Goal: Information Seeking & Learning: Learn about a topic

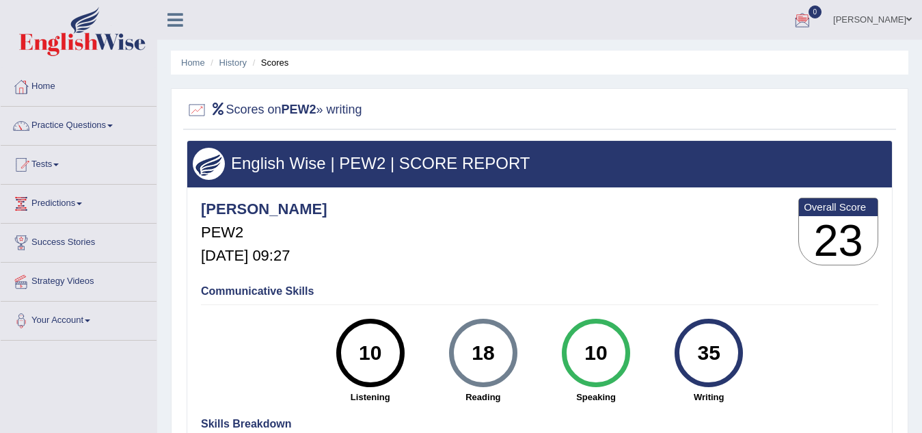
click at [884, 18] on link "[PERSON_NAME]" at bounding box center [872, 18] width 99 height 36
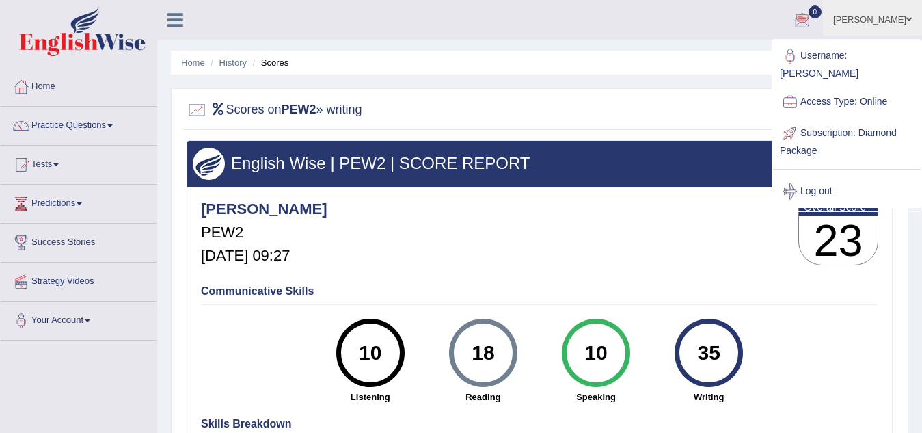
click at [715, 18] on ul "Narendra Singh Toggle navigation Username: NarendraSingh Access Type: Online Su…" at bounding box center [654, 19] width 535 height 39
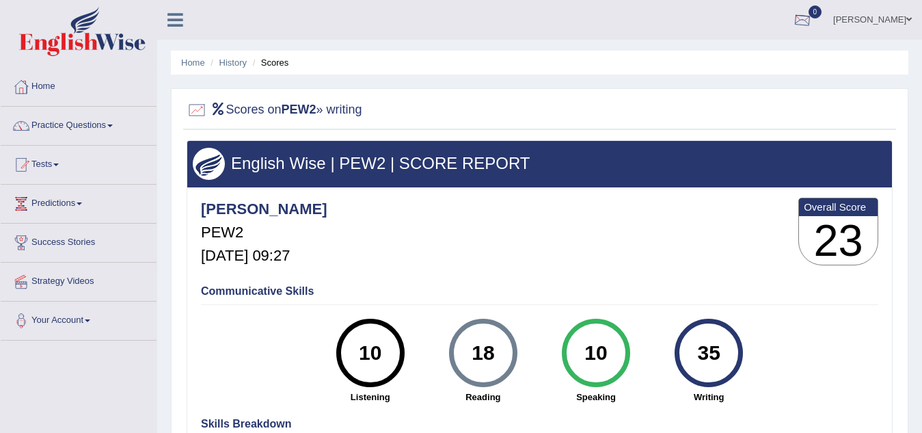
click at [806, 20] on div at bounding box center [802, 20] width 20 height 20
click at [745, 53] on strong "See All Alerts" at bounding box center [715, 57] width 61 height 11
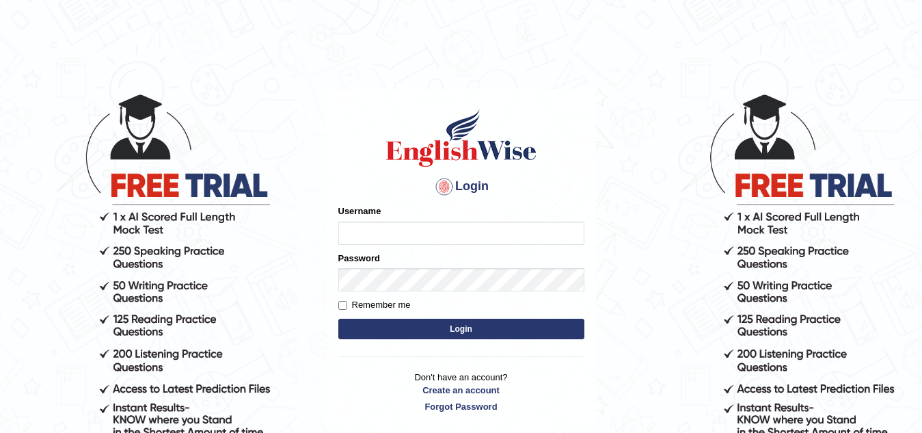
type input "Narendrasingh"
click at [474, 327] on button "Login" at bounding box center [461, 328] width 246 height 20
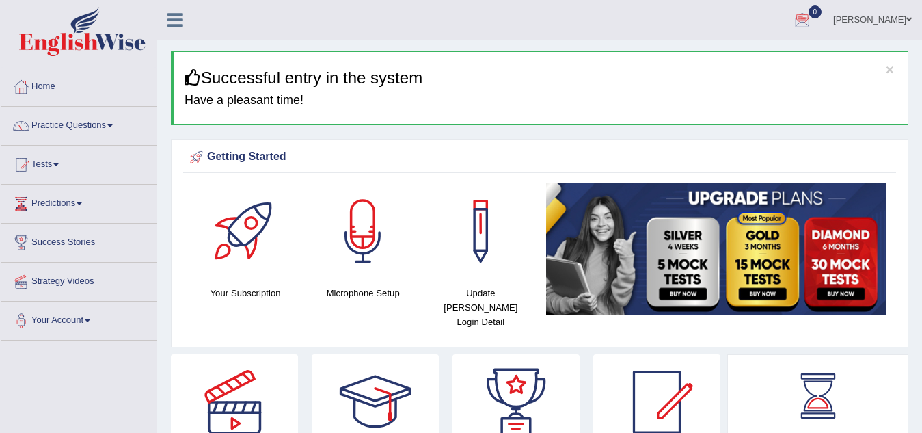
click at [812, 19] on div at bounding box center [802, 20] width 20 height 20
click at [734, 58] on strong "See All Alerts" at bounding box center [715, 57] width 61 height 11
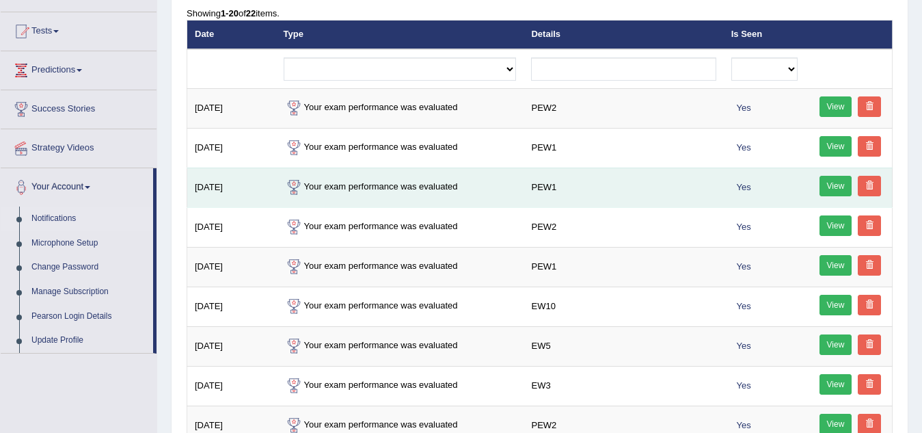
scroll to position [137, 0]
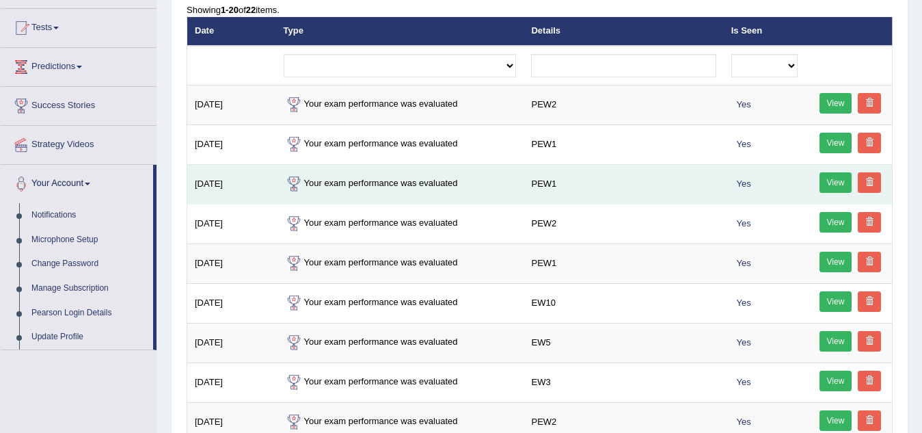
click at [837, 181] on link "View" at bounding box center [835, 182] width 33 height 20
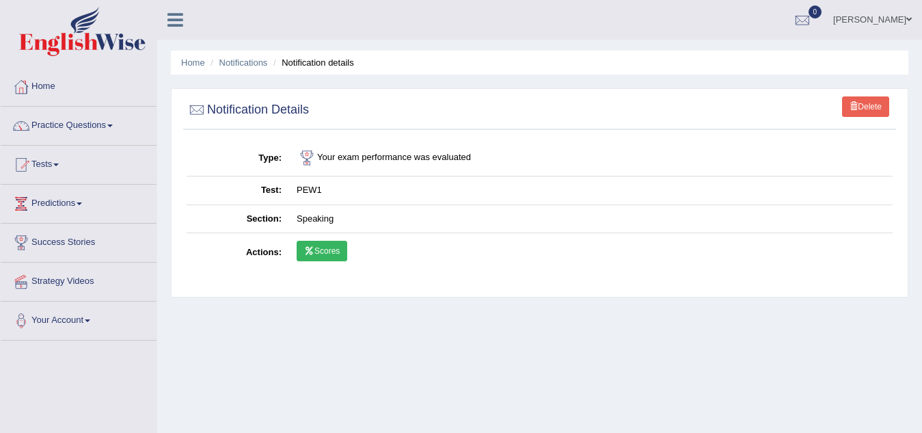
click at [324, 248] on link "Scores" at bounding box center [322, 251] width 51 height 20
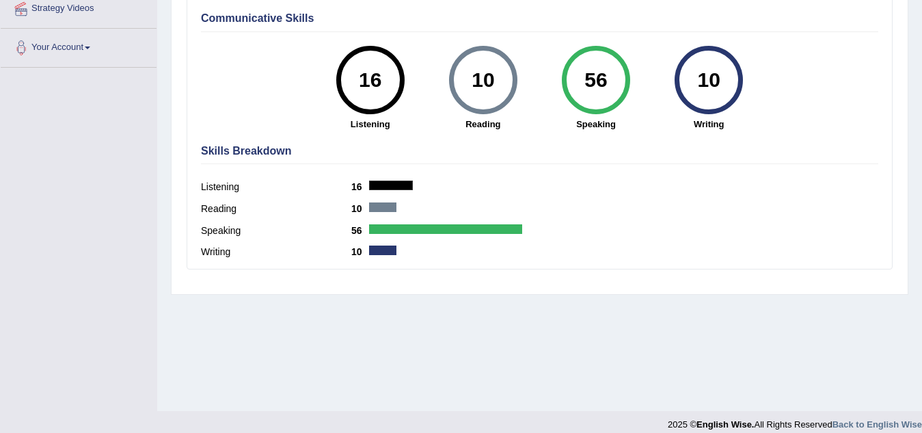
scroll to position [273, 0]
click at [253, 148] on h4 "Skills Breakdown" at bounding box center [539, 150] width 677 height 12
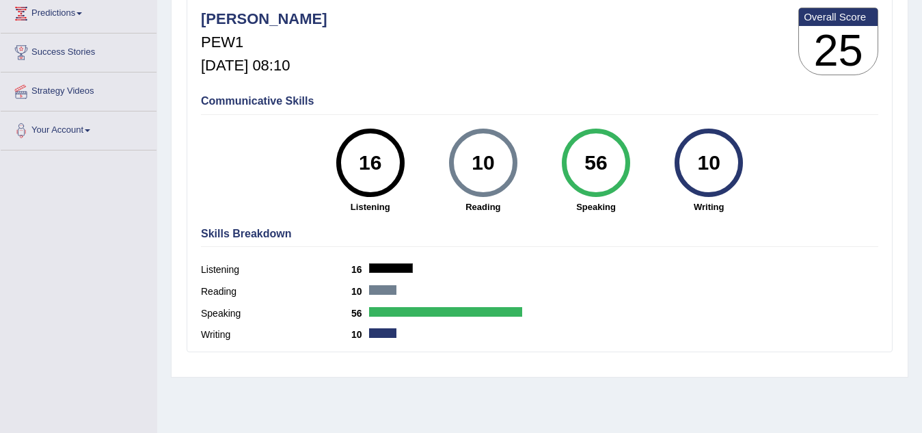
scroll to position [0, 0]
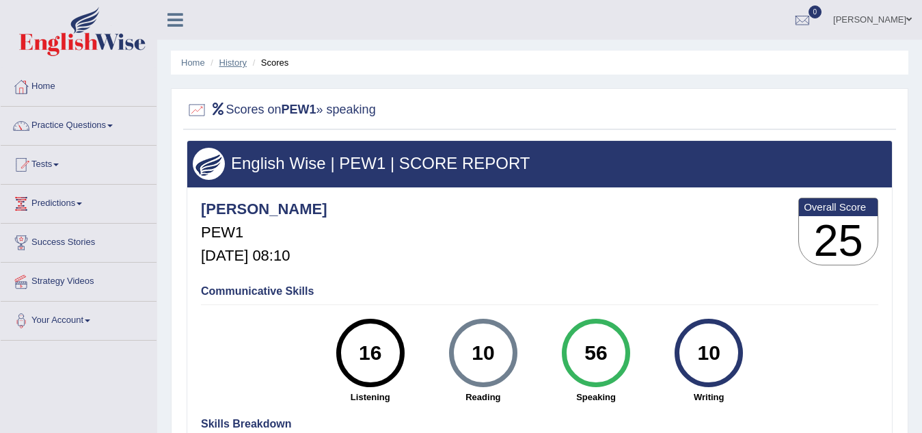
click at [238, 62] on link "History" at bounding box center [232, 62] width 27 height 10
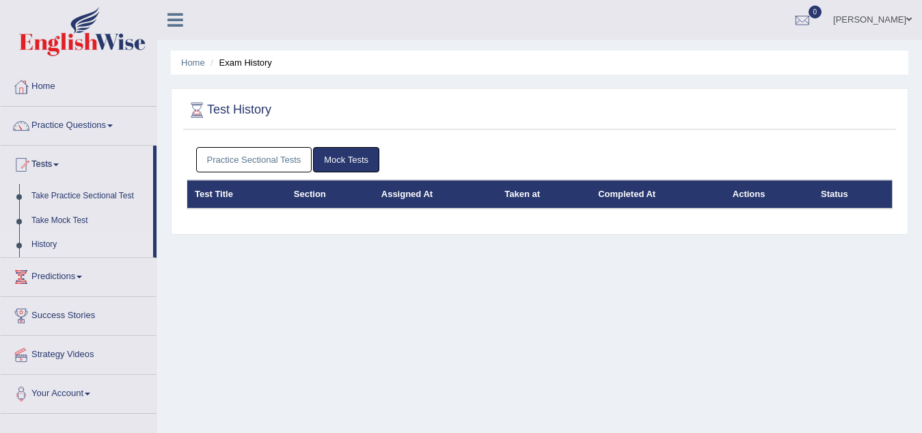
click at [266, 160] on link "Practice Sectional Tests" at bounding box center [254, 159] width 116 height 25
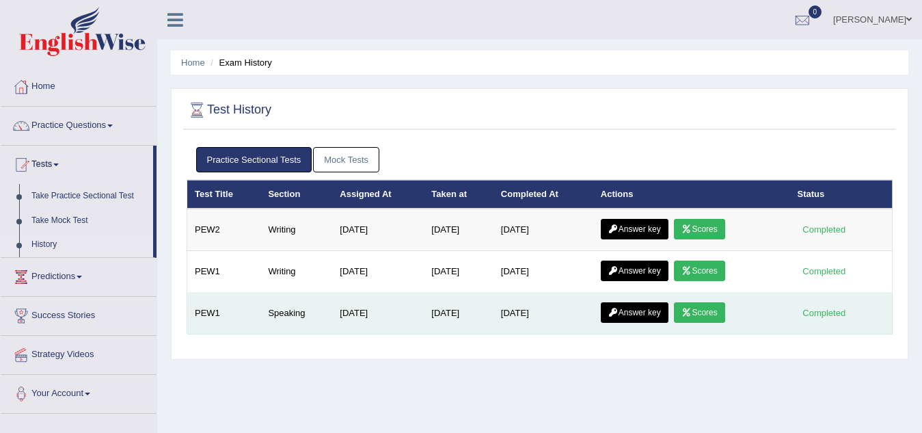
click at [630, 317] on link "Answer key" at bounding box center [635, 312] width 68 height 20
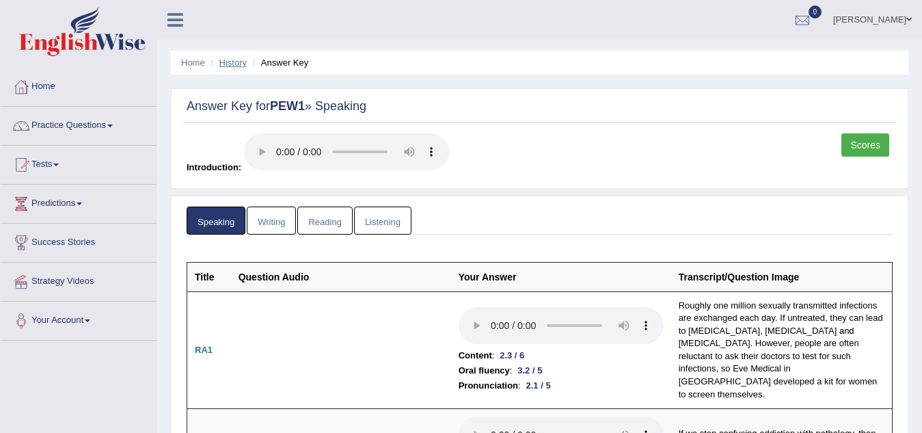
click at [238, 61] on link "History" at bounding box center [232, 62] width 27 height 10
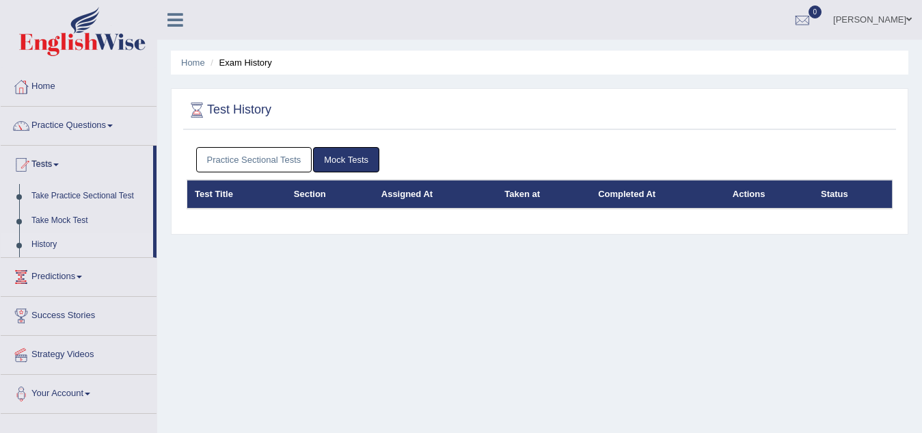
click at [245, 161] on link "Practice Sectional Tests" at bounding box center [254, 159] width 116 height 25
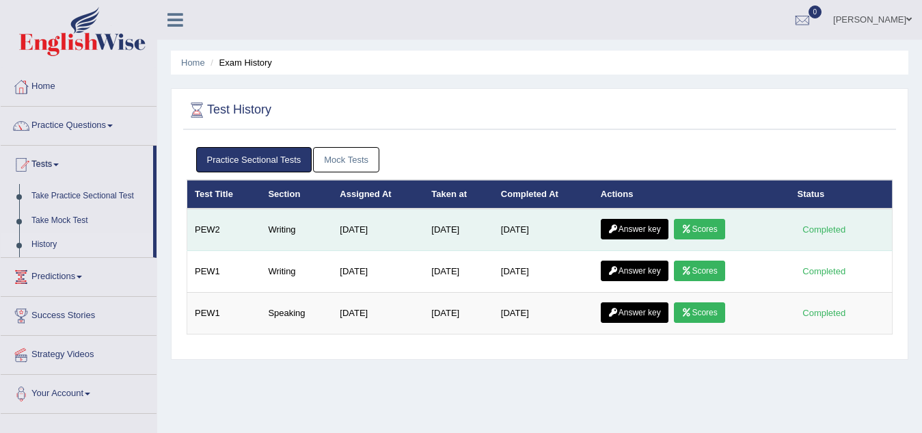
click at [640, 232] on link "Answer key" at bounding box center [635, 229] width 68 height 20
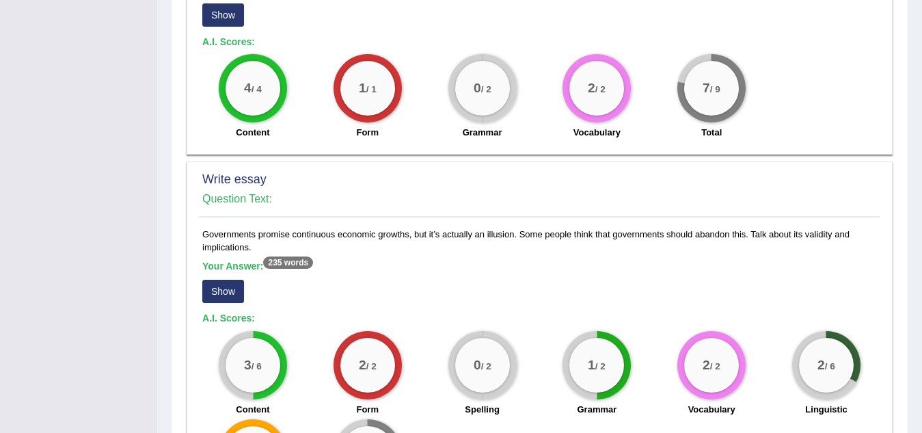
scroll to position [1098, 0]
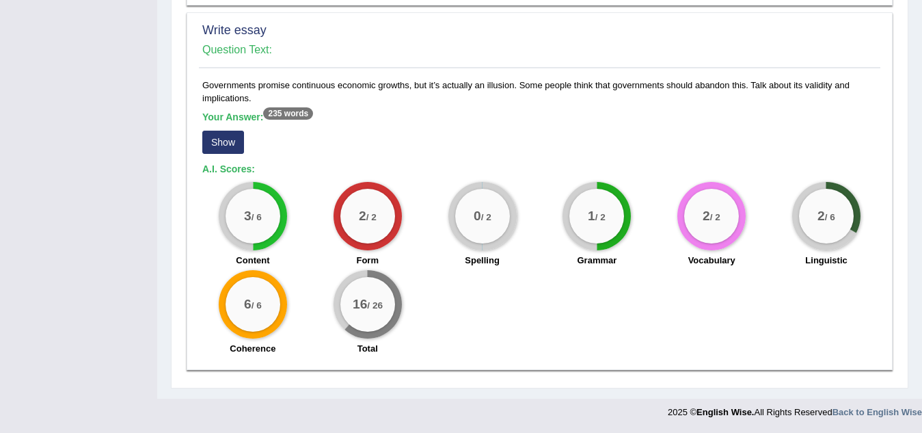
click at [216, 143] on button "Show" at bounding box center [223, 142] width 42 height 23
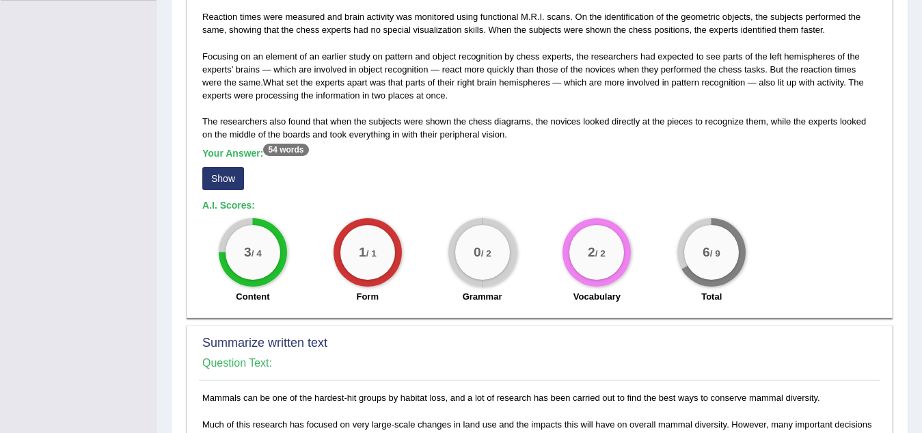
scroll to position [681, 0]
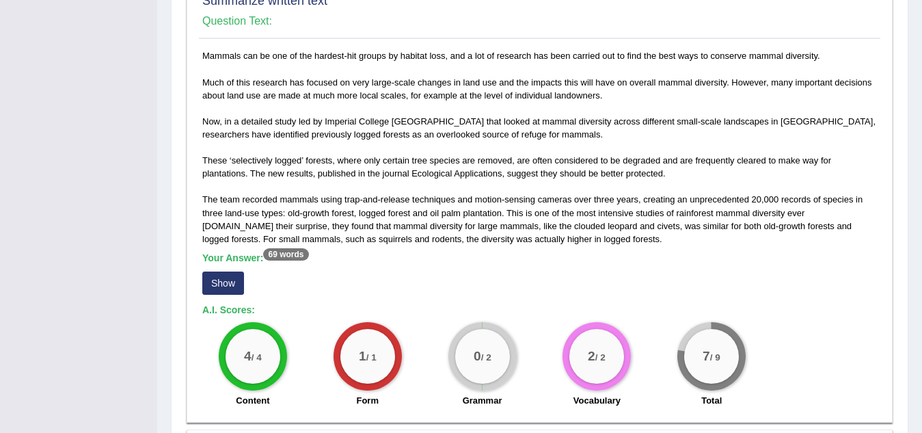
click at [224, 282] on button "Show" at bounding box center [223, 282] width 42 height 23
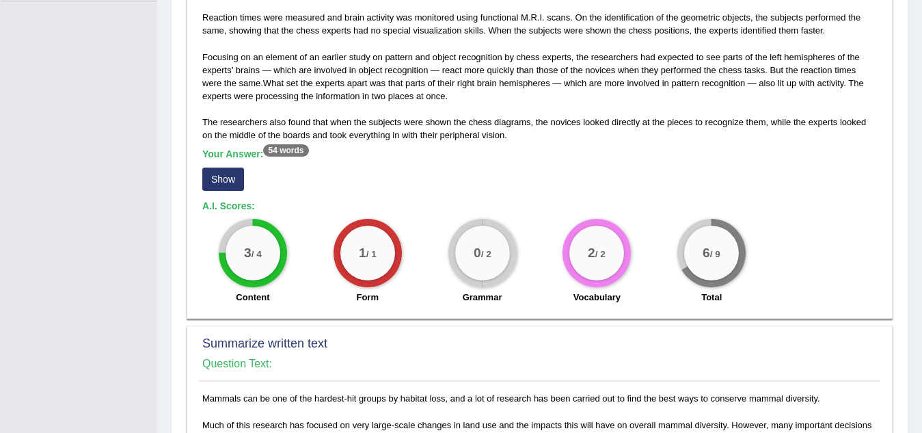
scroll to position [340, 0]
click at [223, 178] on button "Show" at bounding box center [223, 178] width 42 height 23
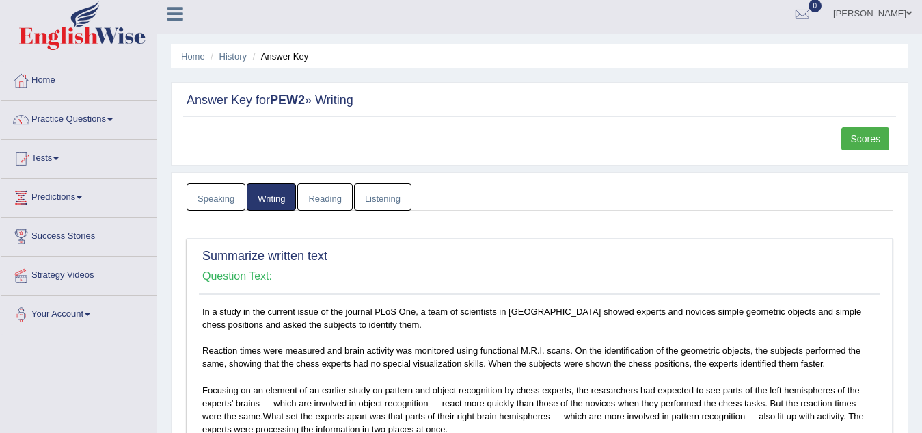
scroll to position [0, 0]
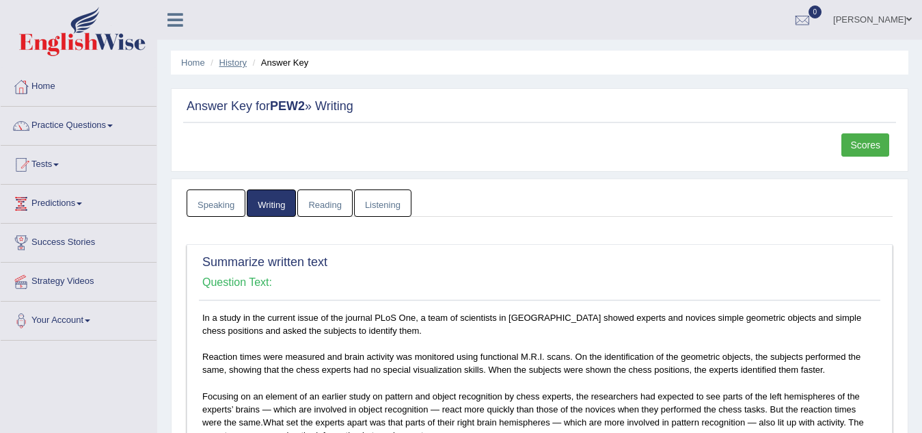
click at [233, 59] on link "History" at bounding box center [232, 62] width 27 height 10
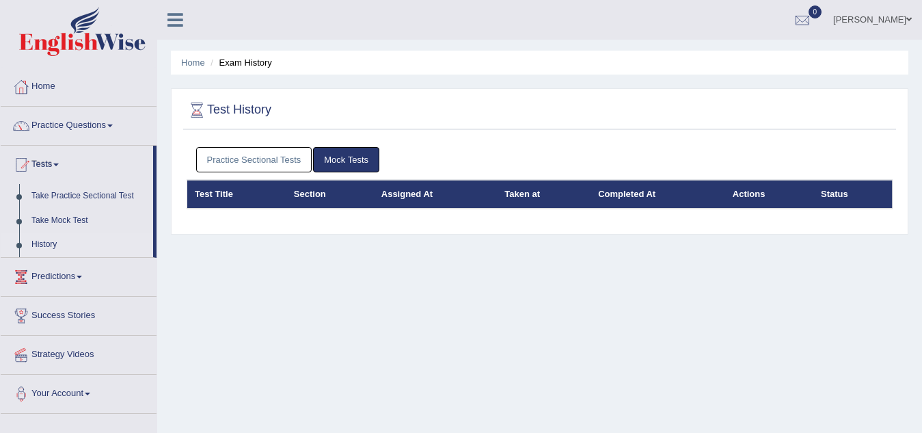
click at [271, 155] on link "Practice Sectional Tests" at bounding box center [254, 159] width 116 height 25
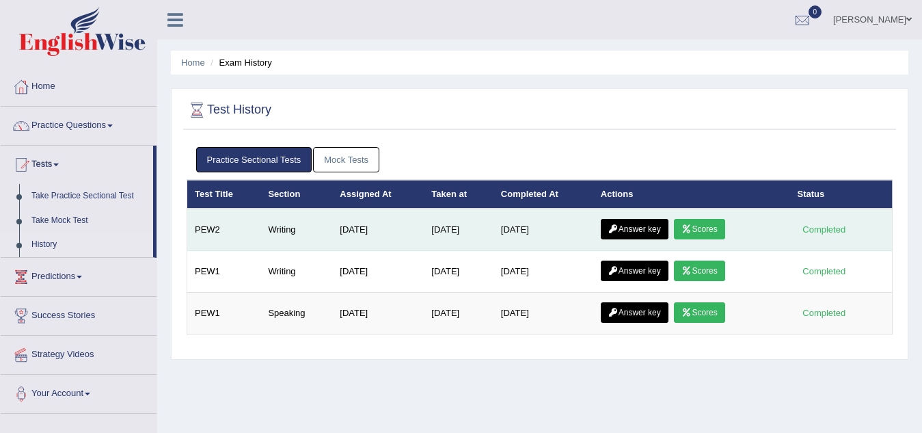
click at [633, 231] on link "Answer key" at bounding box center [635, 229] width 68 height 20
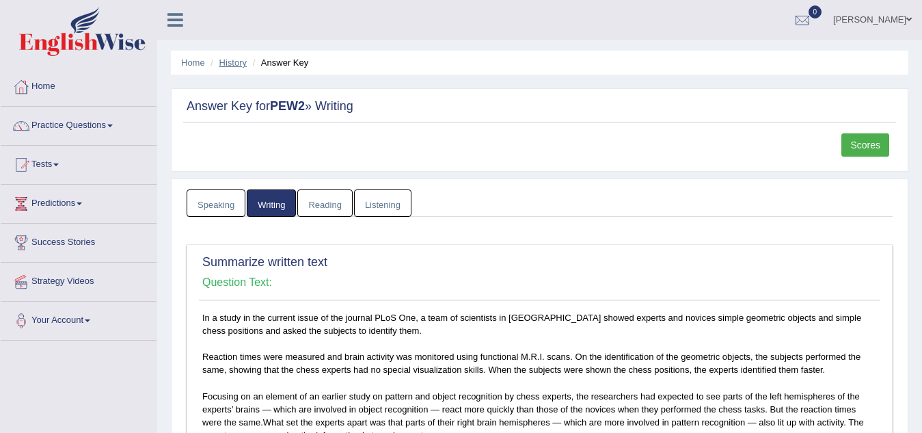
click at [234, 63] on link "History" at bounding box center [232, 62] width 27 height 10
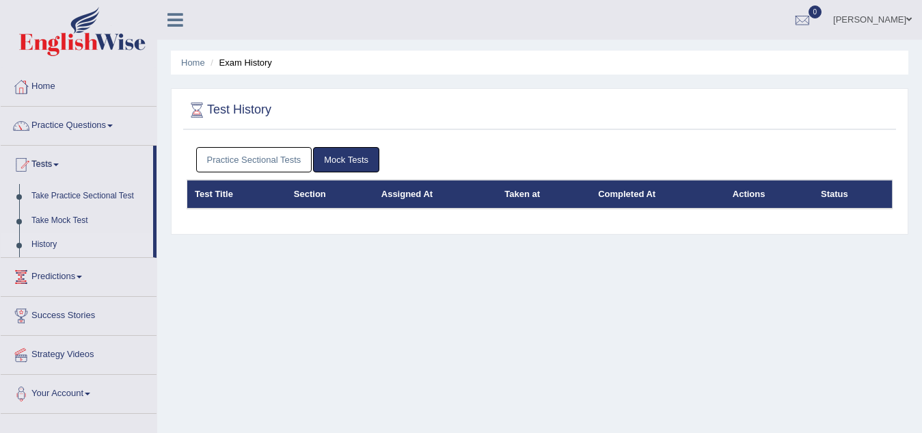
click at [278, 156] on link "Practice Sectional Tests" at bounding box center [254, 159] width 116 height 25
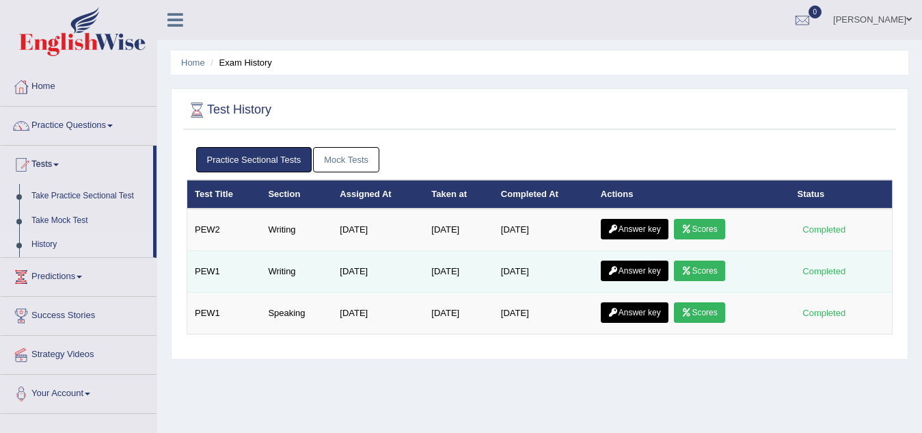
click at [637, 269] on link "Answer key" at bounding box center [635, 270] width 68 height 20
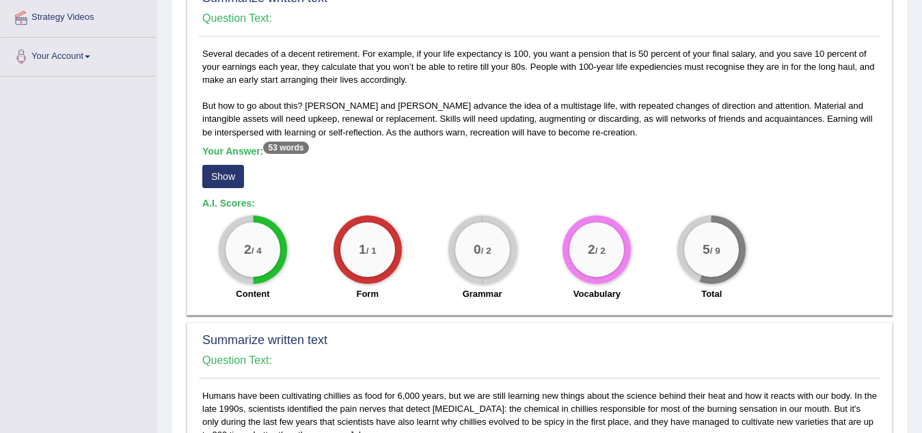
scroll to position [273, 0]
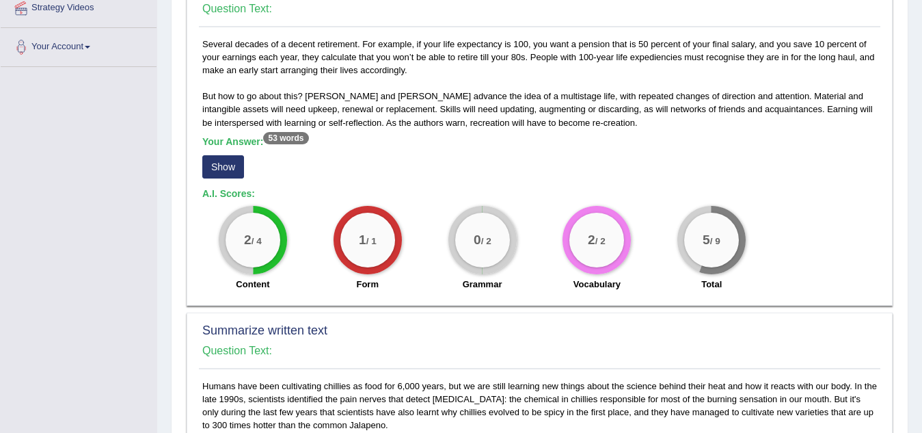
click at [214, 167] on button "Show" at bounding box center [223, 166] width 42 height 23
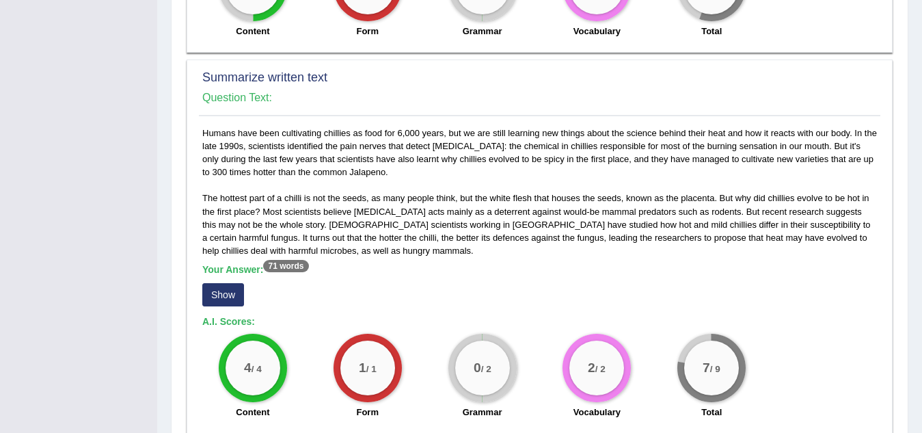
scroll to position [547, 0]
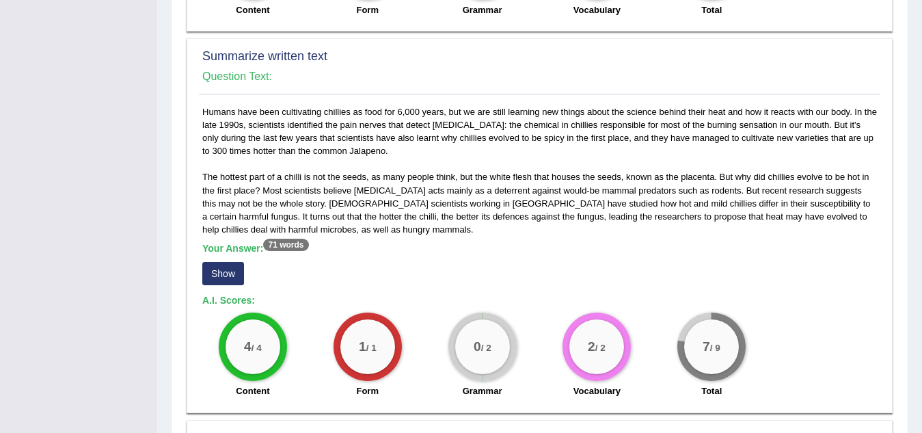
click at [223, 269] on button "Show" at bounding box center [223, 273] width 42 height 23
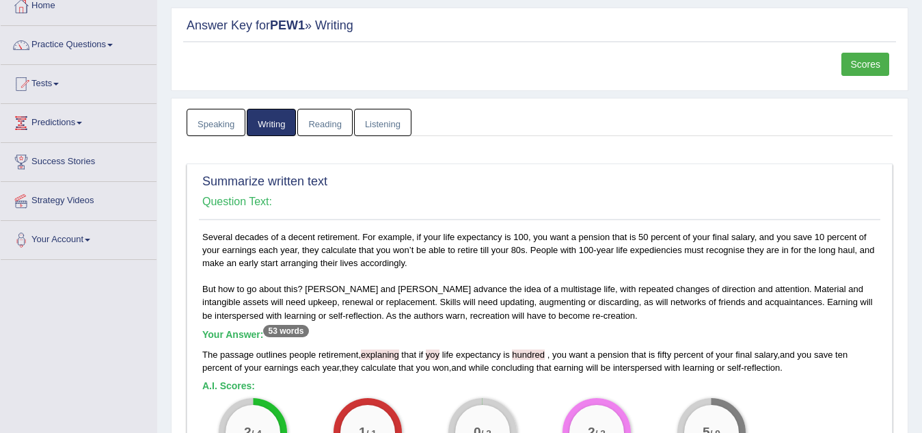
scroll to position [68, 0]
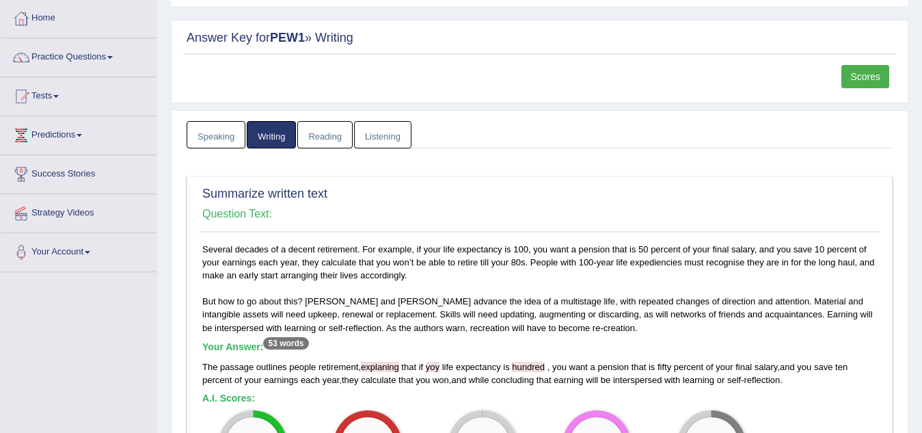
click at [328, 137] on link "Reading" at bounding box center [324, 135] width 55 height 28
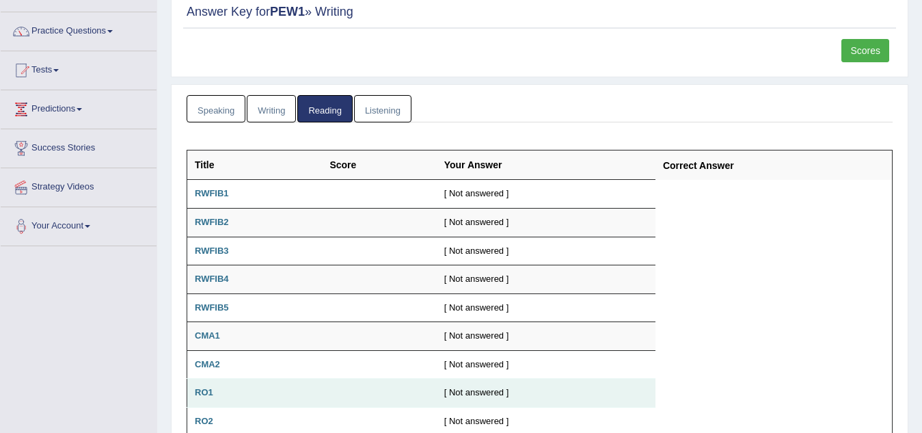
scroll to position [64, 0]
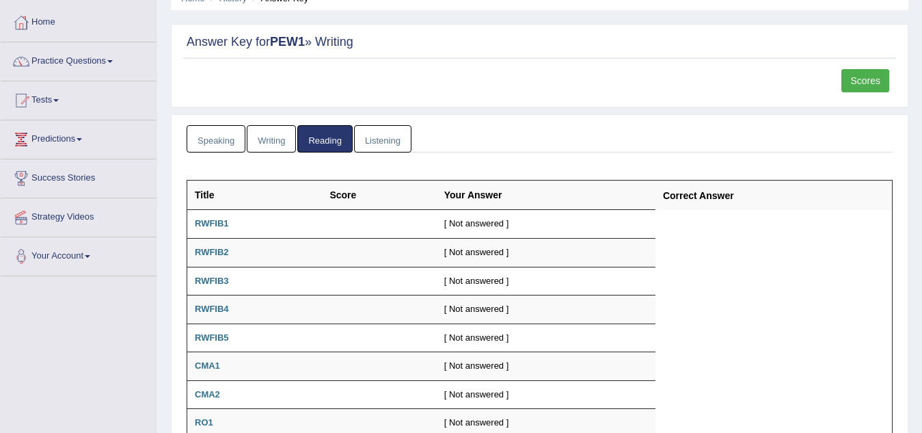
click at [213, 138] on link "Speaking" at bounding box center [216, 139] width 59 height 28
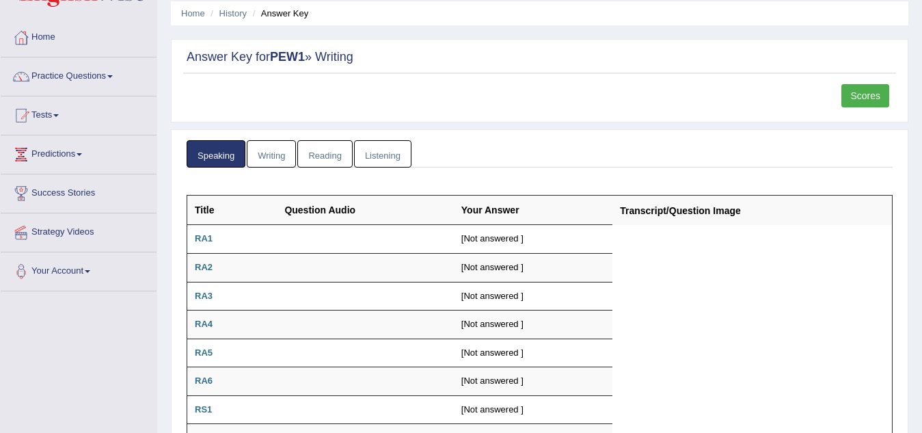
scroll to position [0, 0]
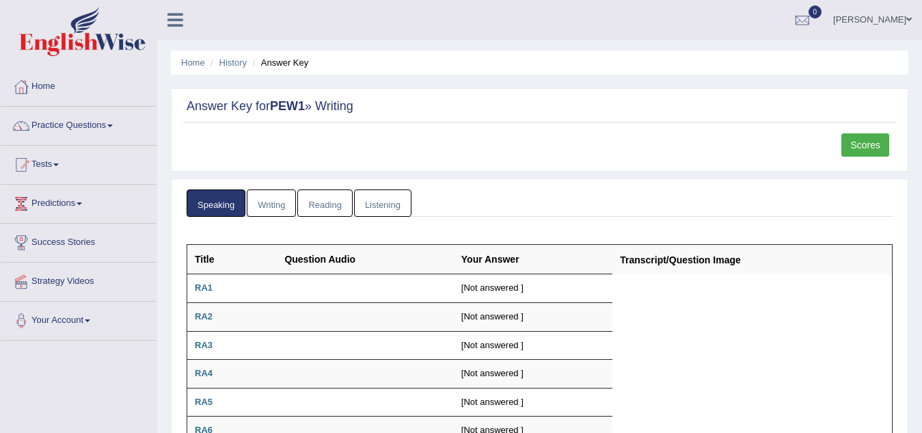
click at [374, 203] on link "Listening" at bounding box center [382, 203] width 57 height 28
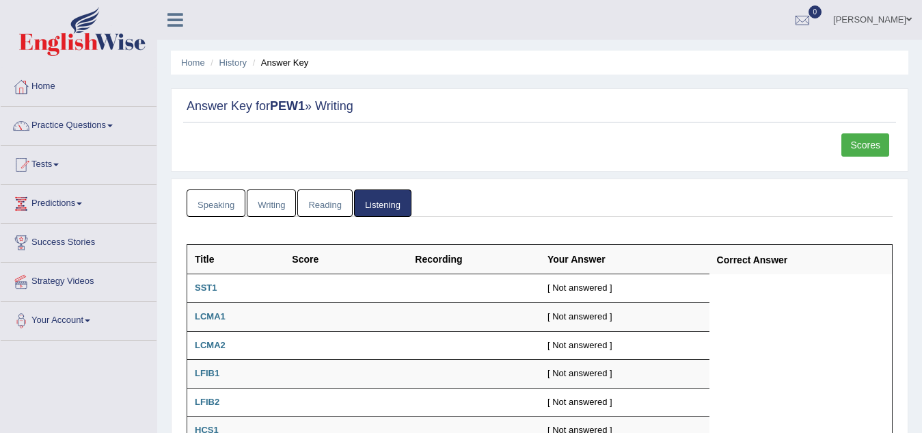
click at [866, 143] on link "Scores" at bounding box center [865, 144] width 48 height 23
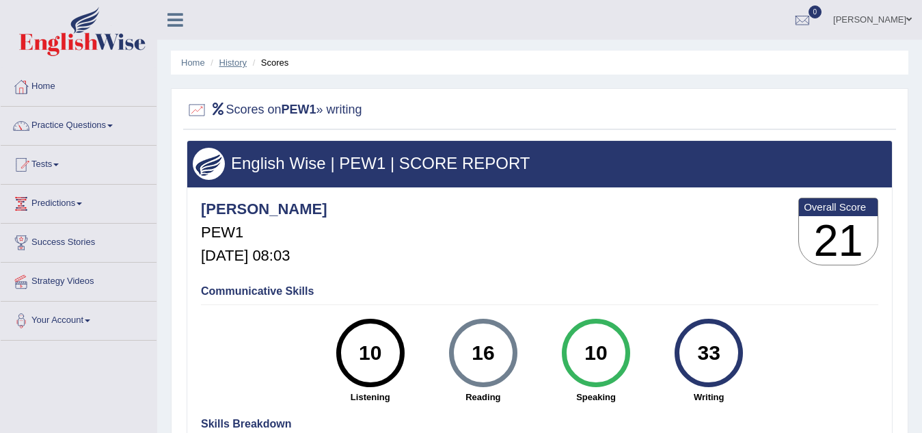
click at [234, 62] on link "History" at bounding box center [232, 62] width 27 height 10
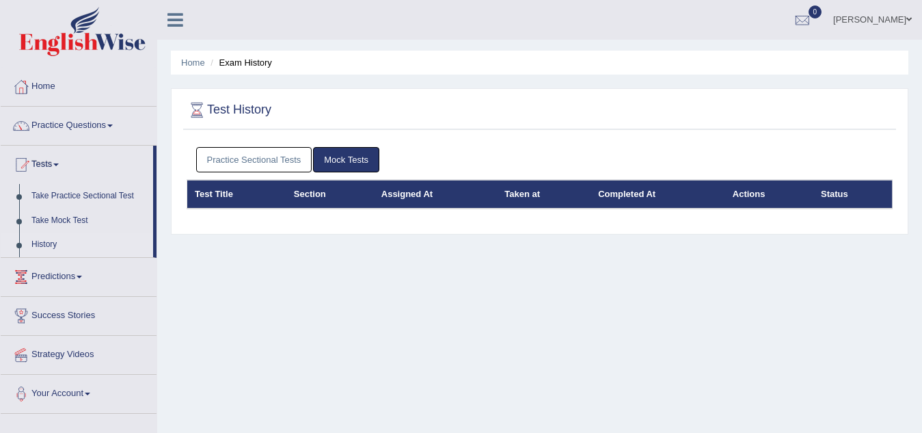
click at [266, 154] on link "Practice Sectional Tests" at bounding box center [254, 159] width 116 height 25
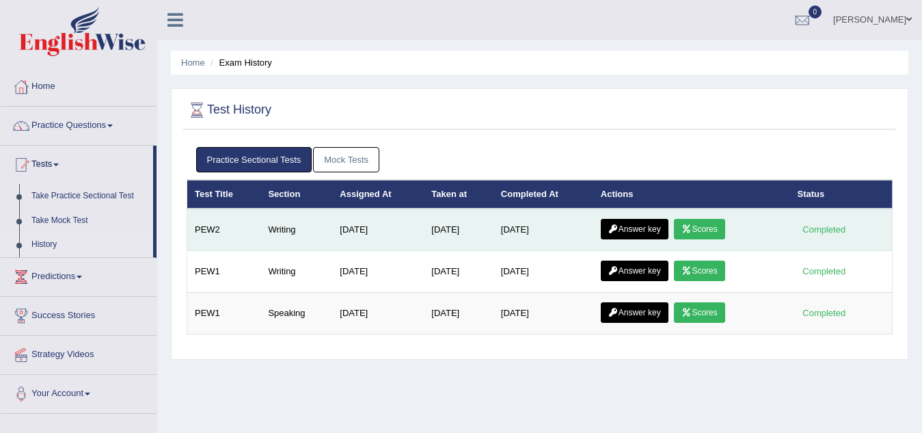
click at [704, 230] on link "Scores" at bounding box center [699, 229] width 51 height 20
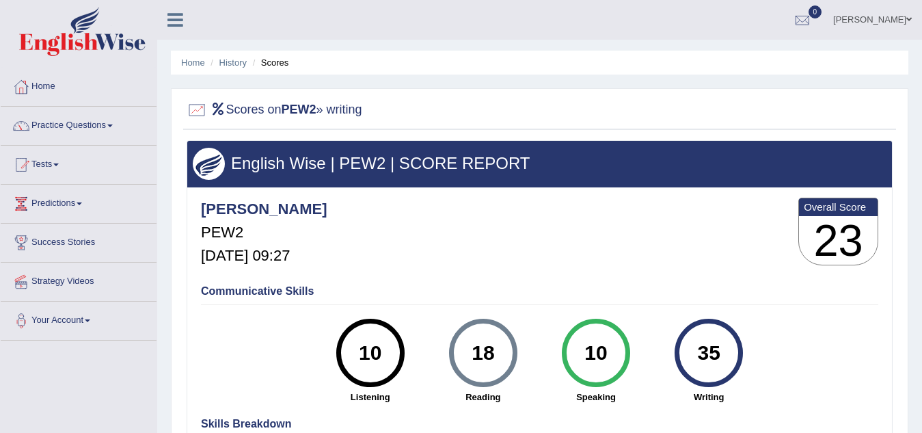
click at [197, 111] on div at bounding box center [197, 110] width 20 height 20
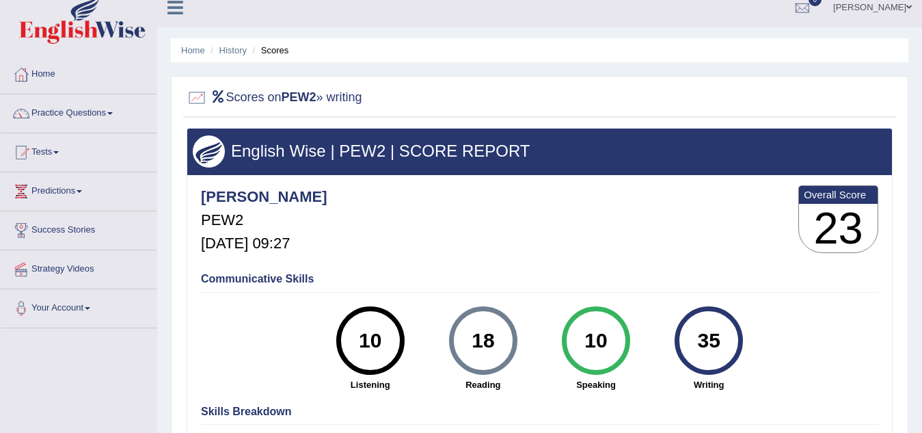
scroll to position [12, 0]
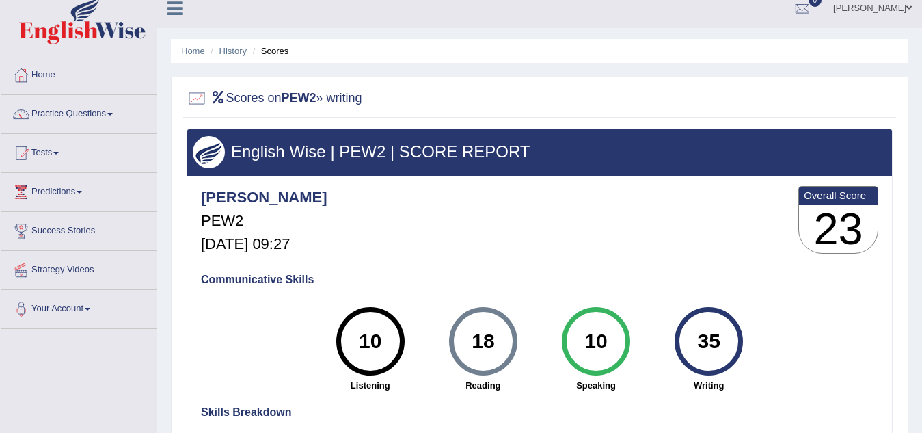
click at [113, 114] on span at bounding box center [109, 114] width 5 height 3
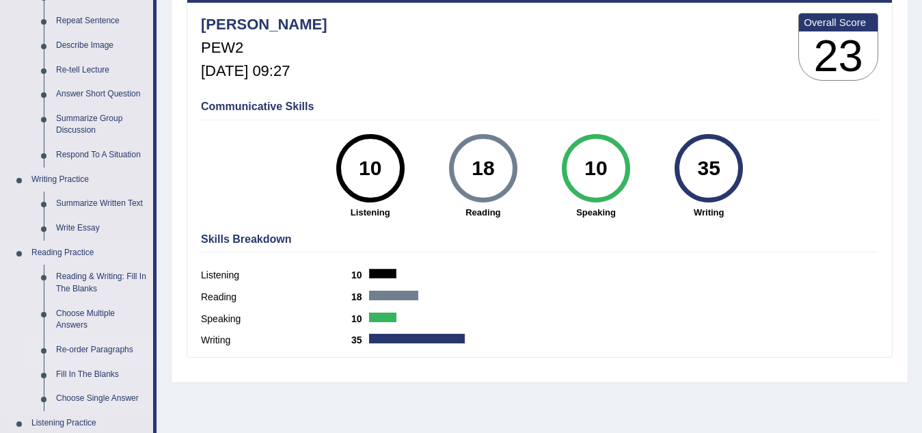
scroll to position [217, 0]
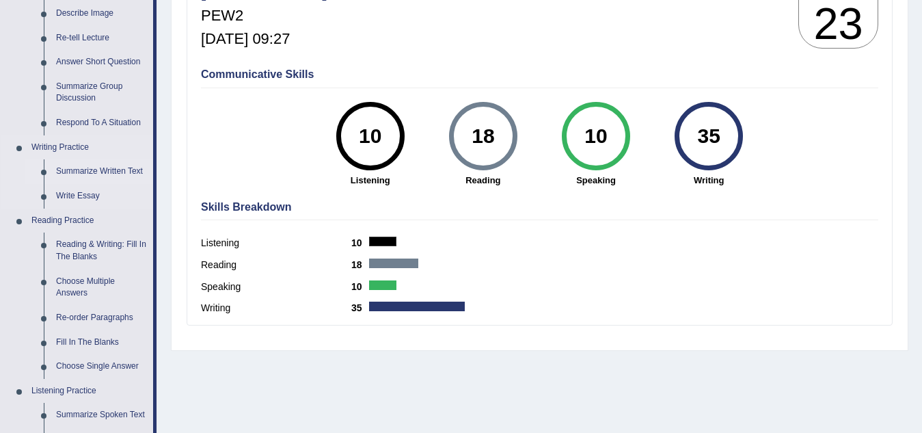
click at [105, 171] on link "Summarize Written Text" at bounding box center [101, 171] width 103 height 25
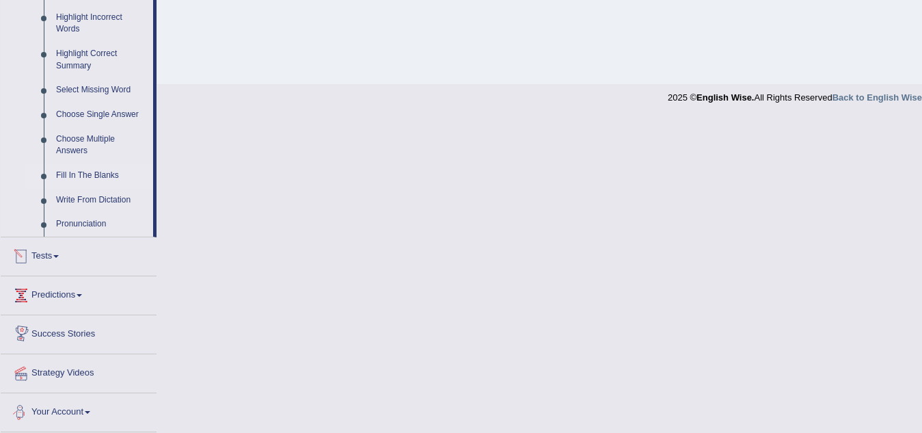
scroll to position [593, 0]
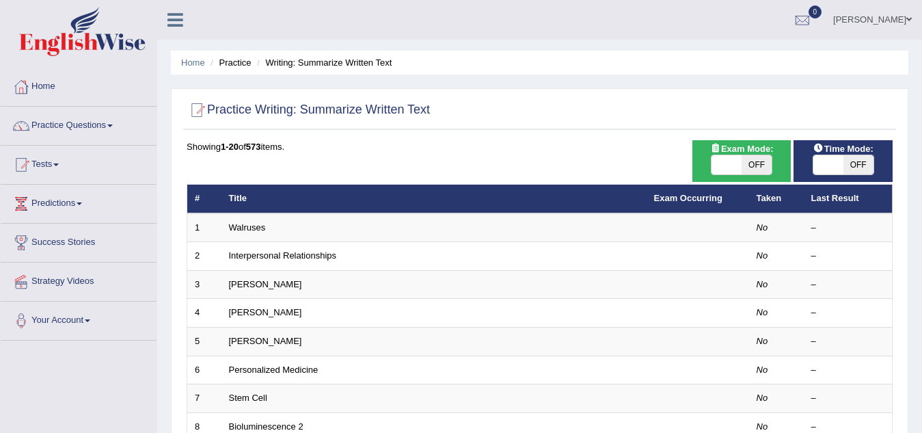
click at [758, 167] on span "OFF" at bounding box center [756, 164] width 30 height 19
checkbox input "true"
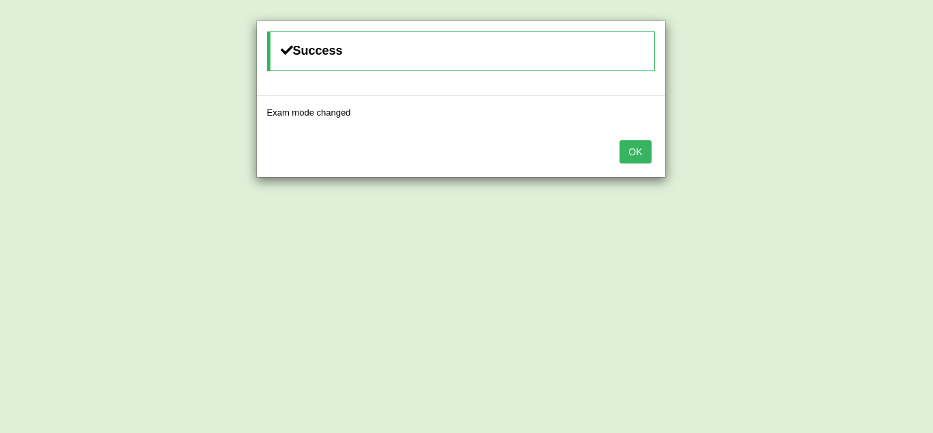
click at [631, 156] on button "OK" at bounding box center [635, 151] width 31 height 23
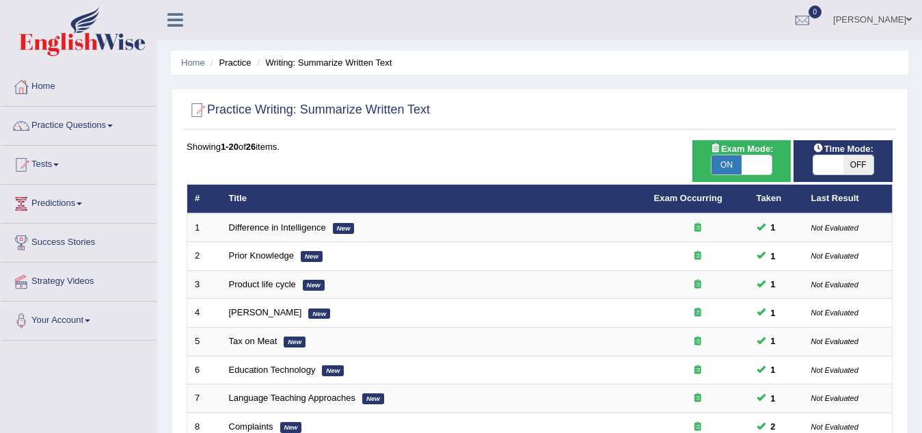
click at [856, 164] on span "OFF" at bounding box center [858, 164] width 30 height 19
checkbox input "true"
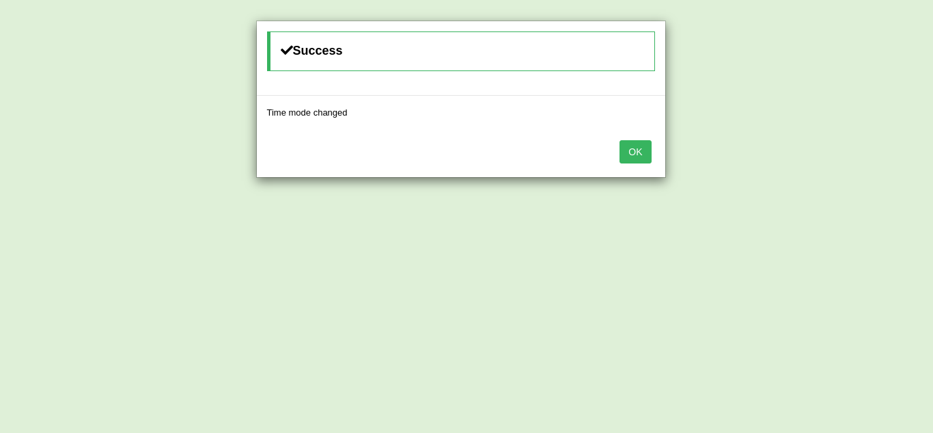
click at [640, 156] on button "OK" at bounding box center [635, 151] width 31 height 23
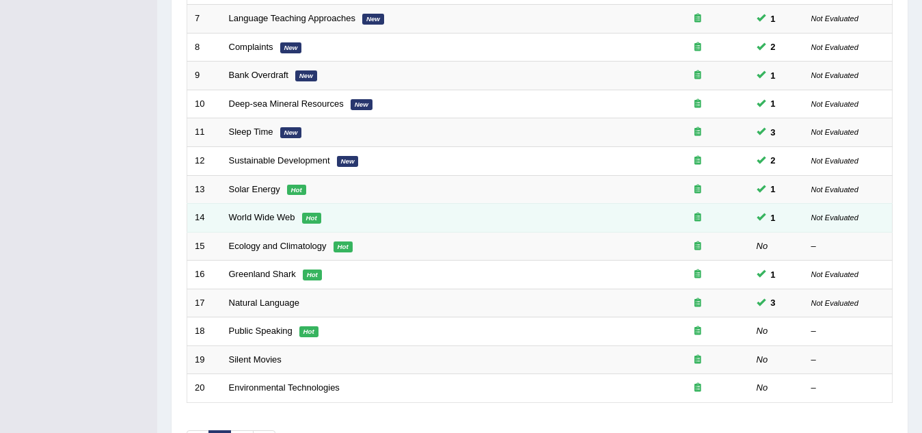
scroll to position [472, 0]
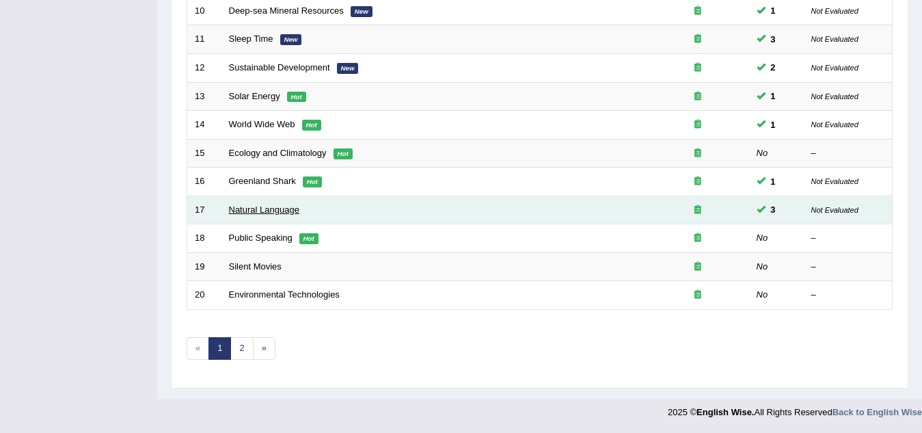
click at [264, 207] on link "Natural Language" at bounding box center [264, 209] width 70 height 10
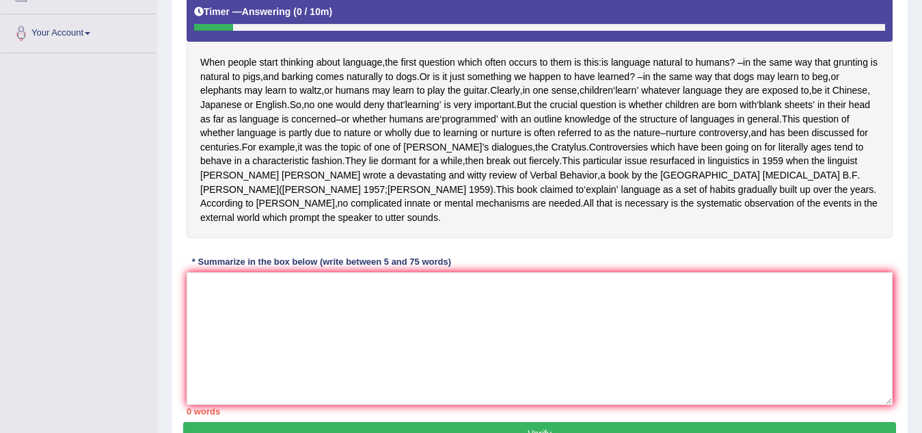
scroll to position [386, 0]
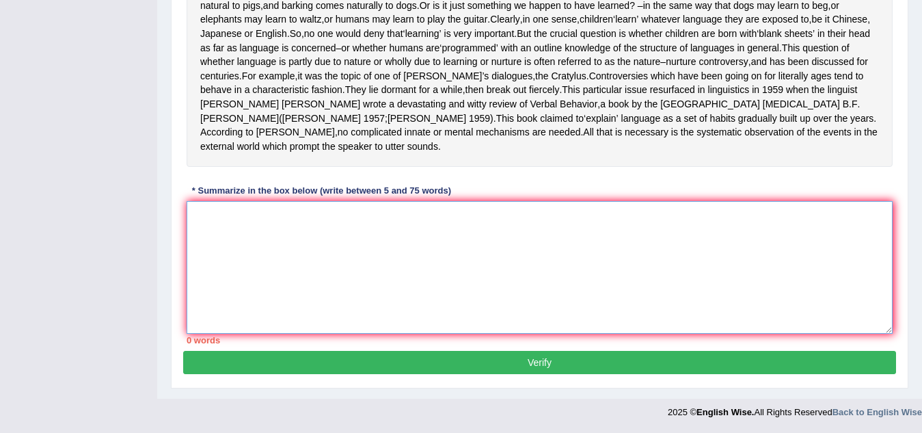
click at [238, 229] on textarea at bounding box center [540, 267] width 706 height 133
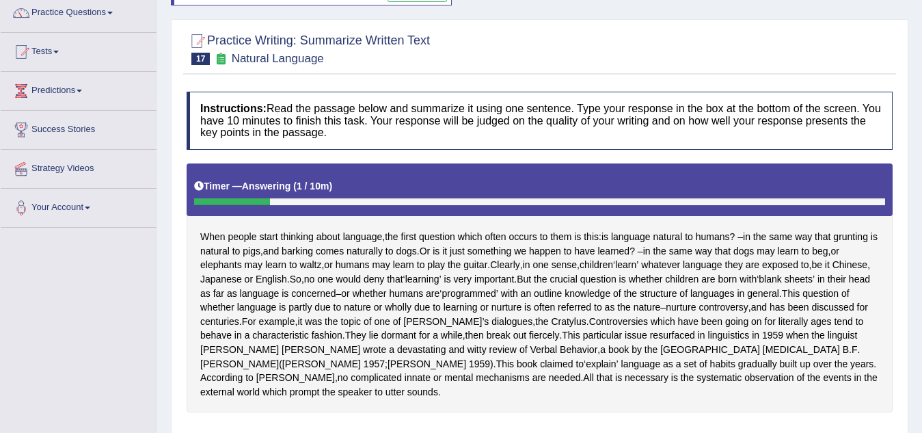
scroll to position [176, 0]
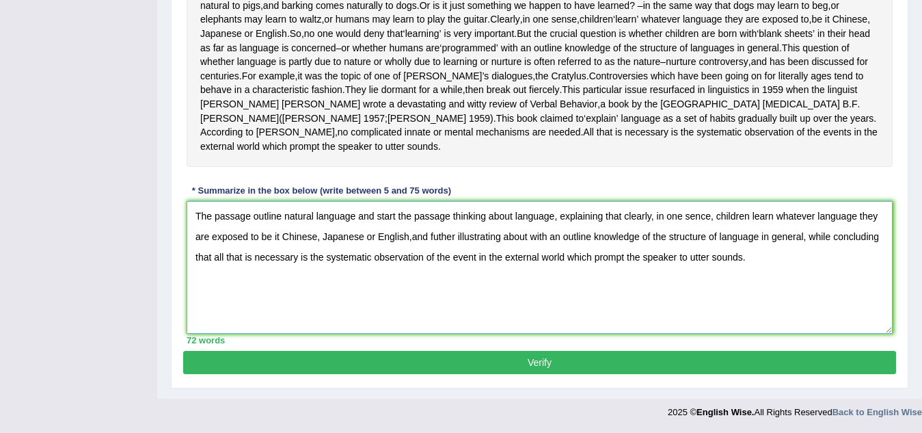
scroll to position [386, 0]
type textarea "The passage outline natural language and start the passage thinking about langu…"
click at [627, 357] on button "Verify" at bounding box center [539, 362] width 713 height 23
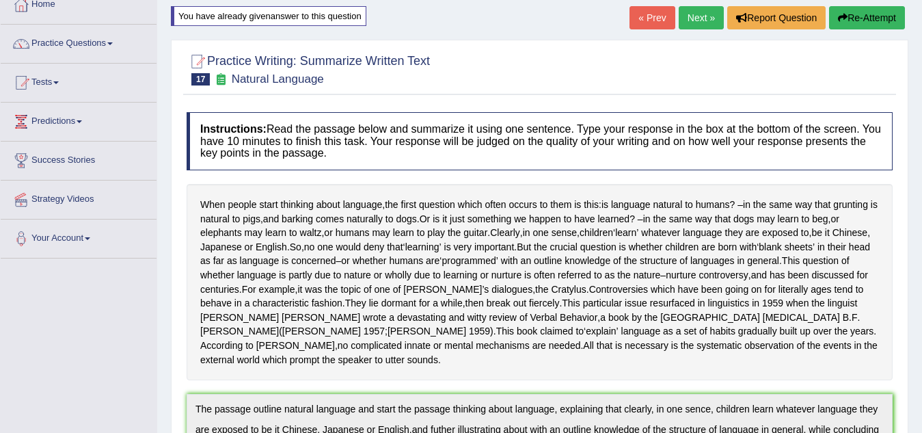
scroll to position [76, 0]
